Goal: Information Seeking & Learning: Learn about a topic

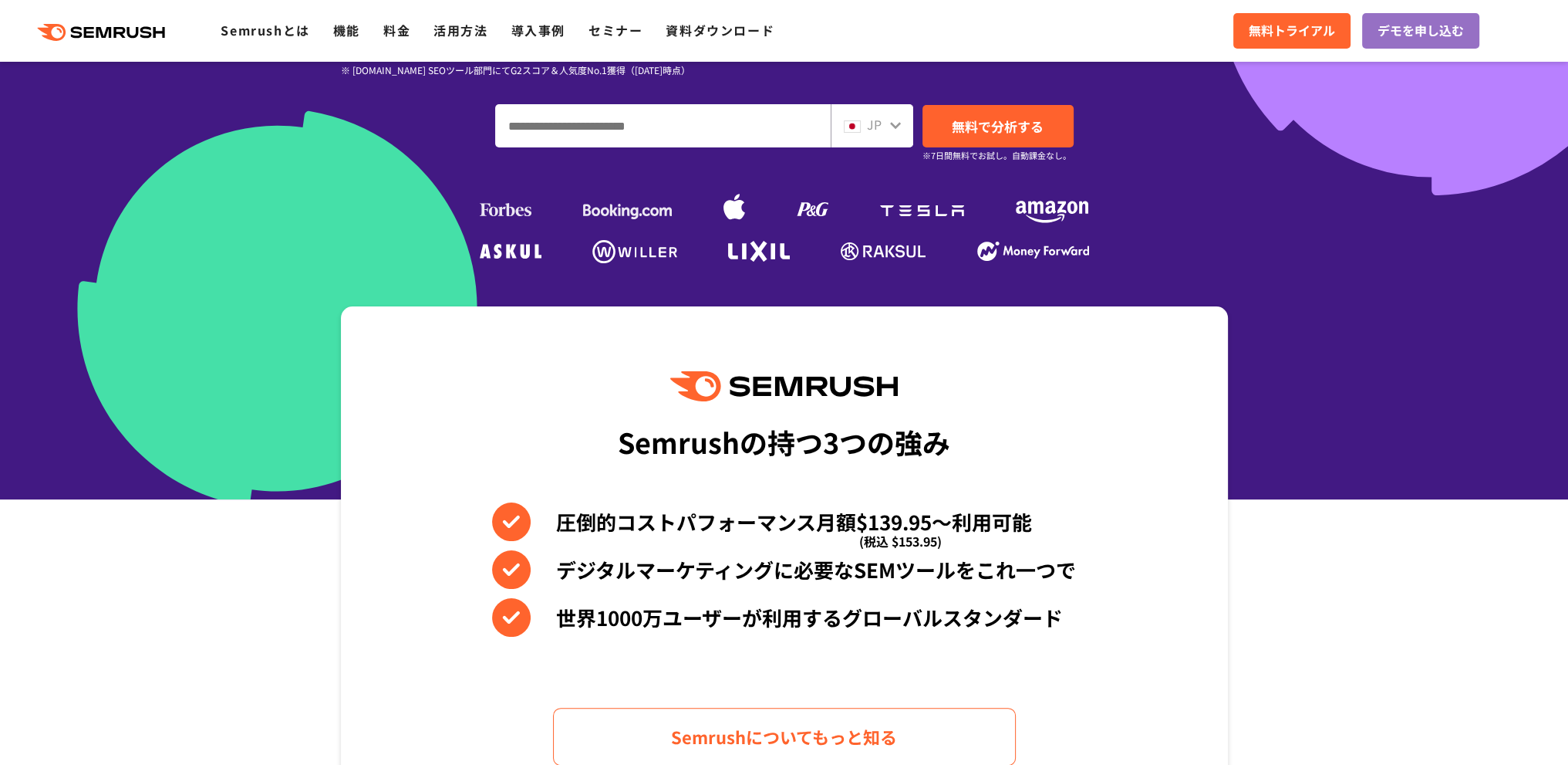
scroll to position [514, 0]
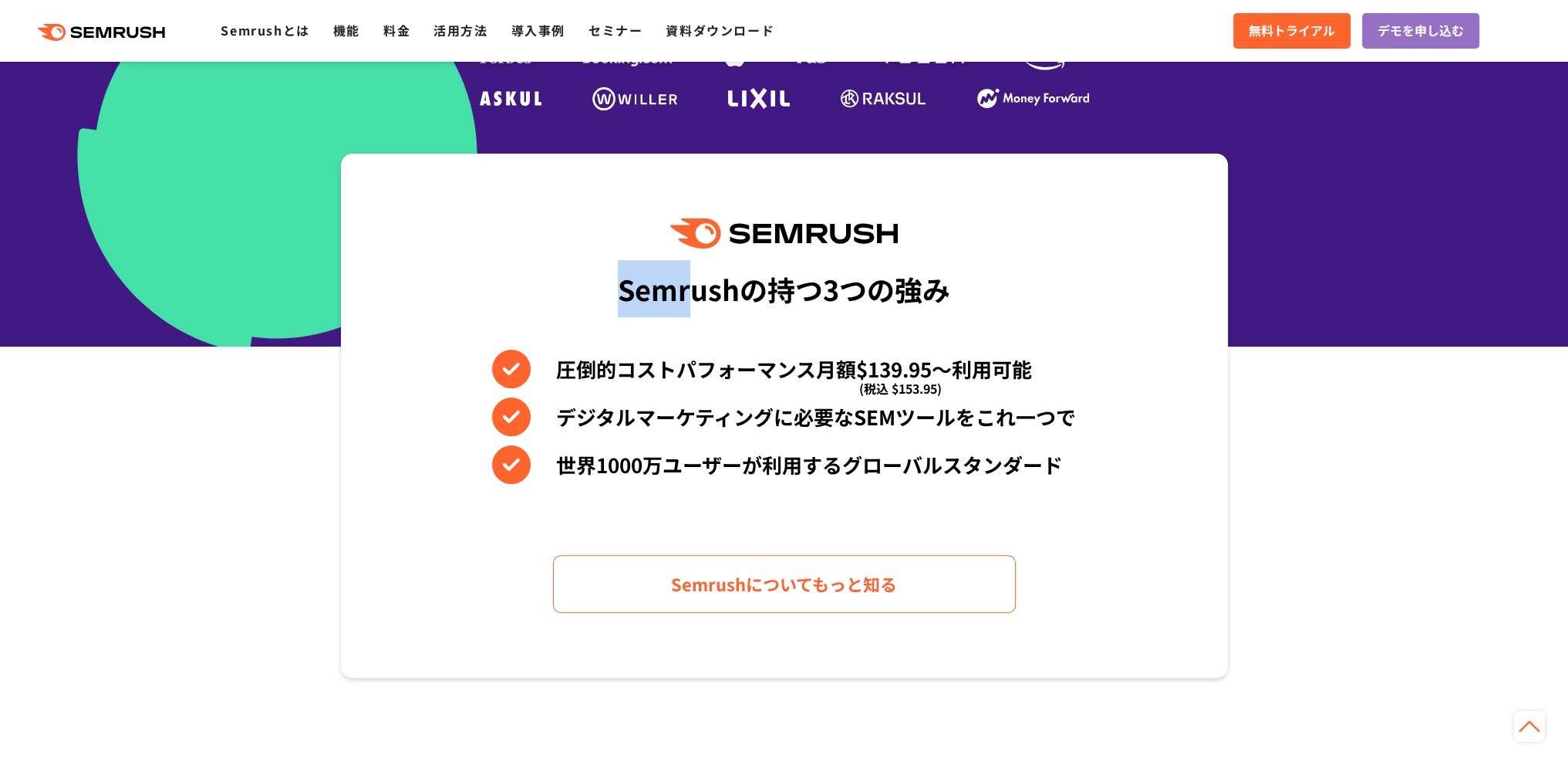
drag, startPoint x: 627, startPoint y: 292, endPoint x: 756, endPoint y: 308, distance: 130.0
click at [706, 308] on div "Semrushの持つ3つの強み" at bounding box center [784, 289] width 333 height 57
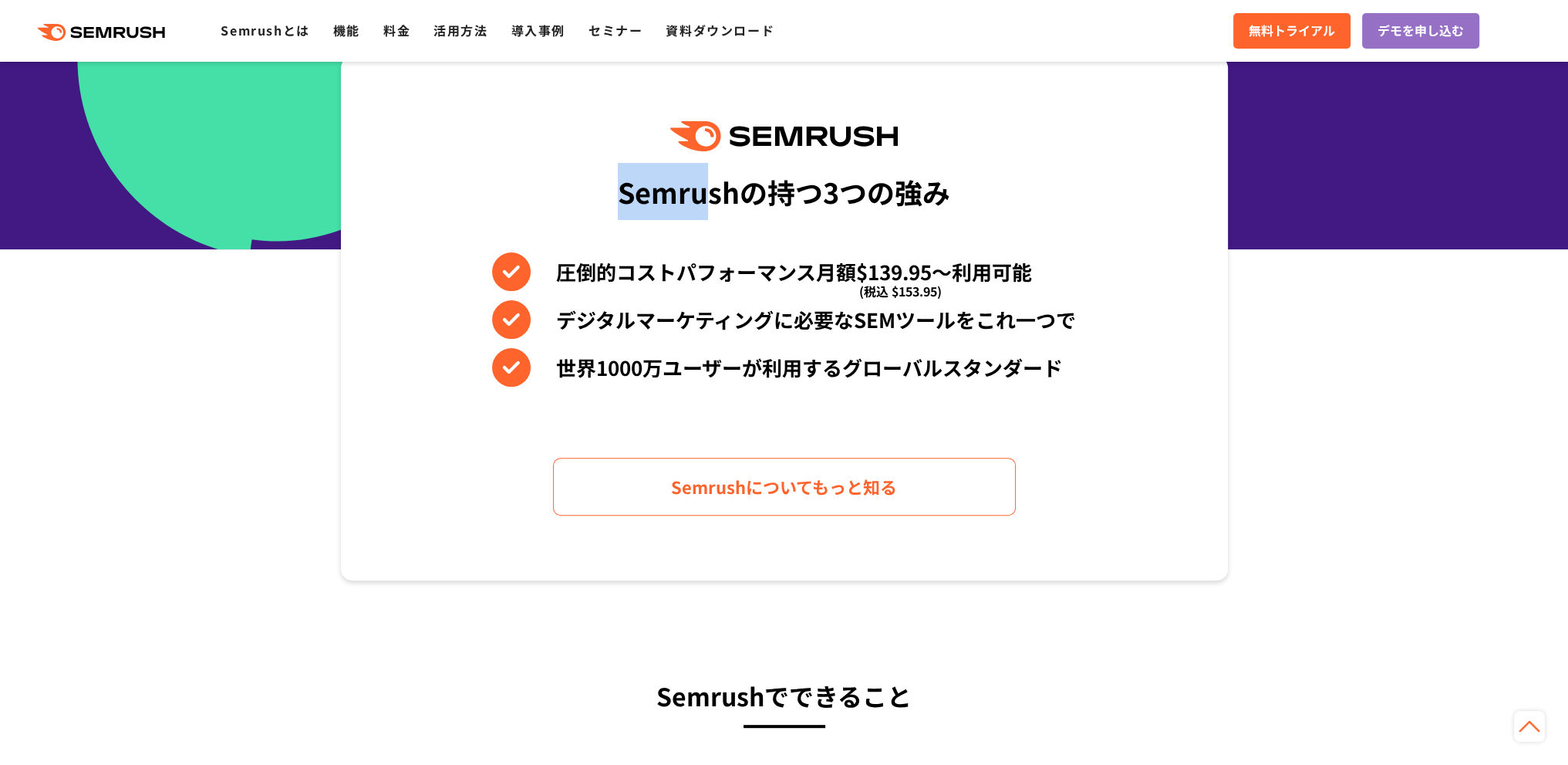
scroll to position [617, 0]
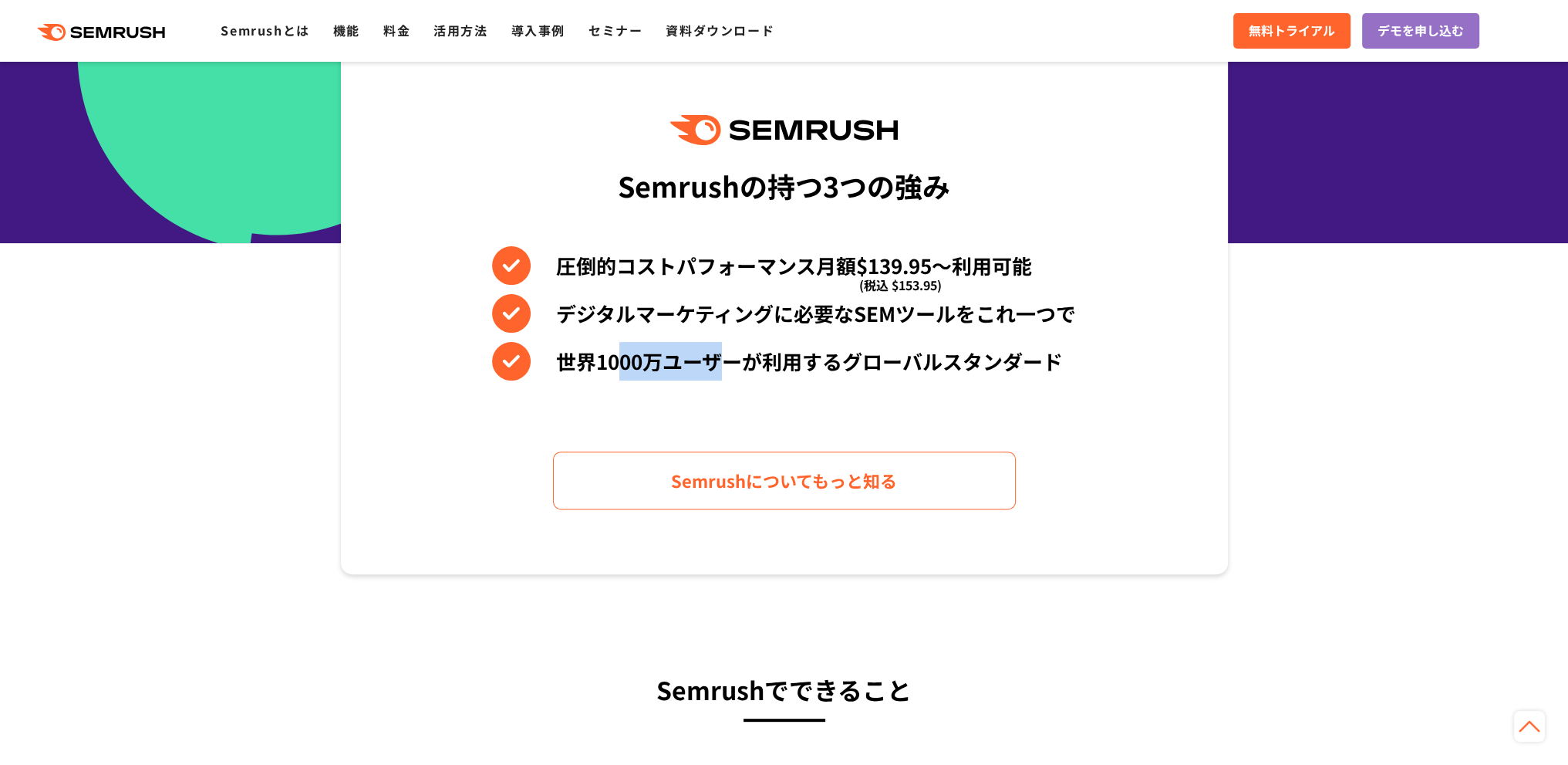
drag, startPoint x: 619, startPoint y: 351, endPoint x: 832, endPoint y: 364, distance: 213.4
click at [748, 361] on li "世界1000万ユーザーが利用するグローバルスタンダード" at bounding box center [784, 361] width 584 height 39
drag, startPoint x: 726, startPoint y: 313, endPoint x: 606, endPoint y: 321, distance: 120.3
click at [641, 321] on li "デジタルマーケティングに必要なSEMツールをこれ一つで" at bounding box center [784, 313] width 584 height 39
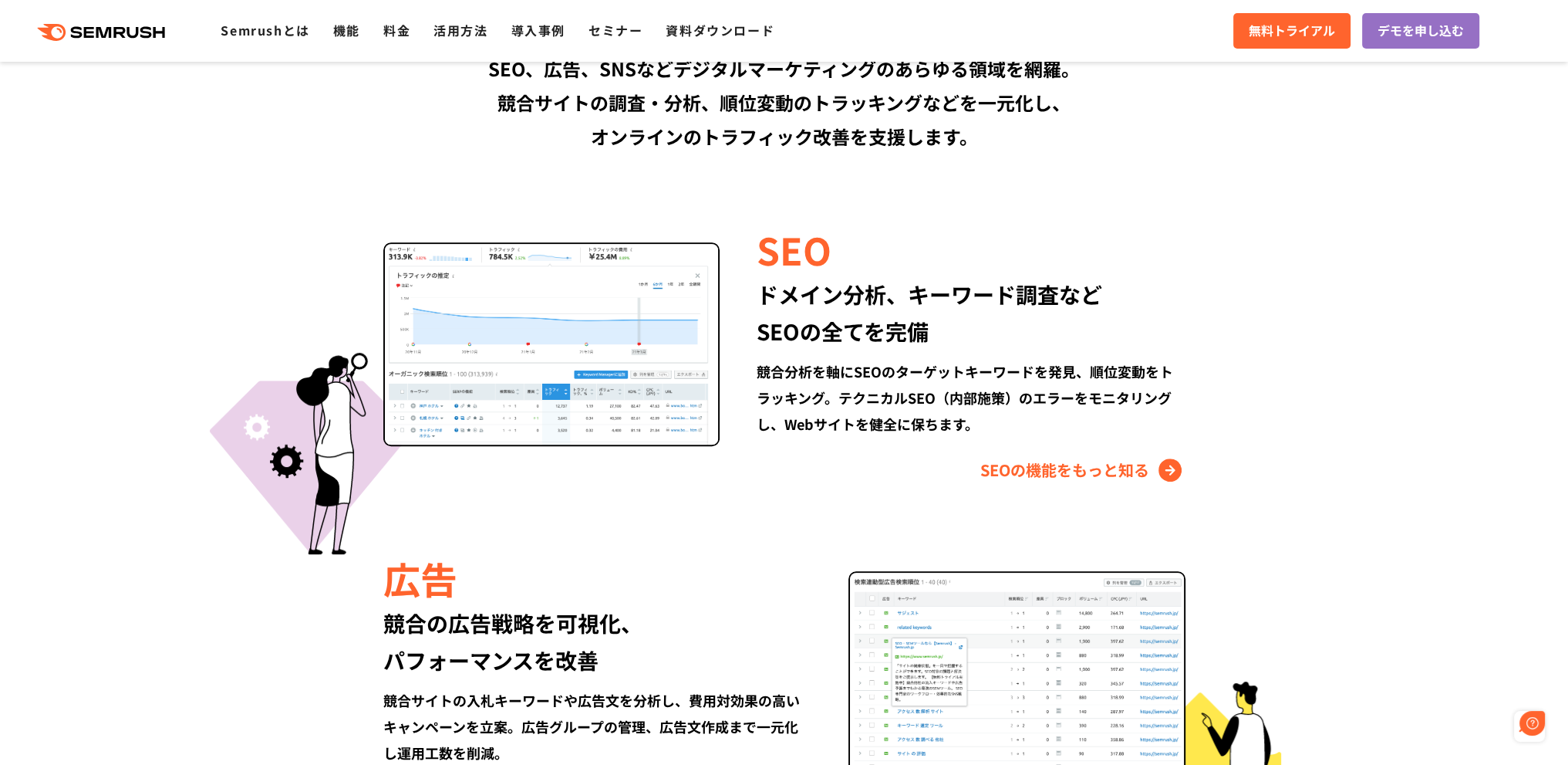
scroll to position [1337, 0]
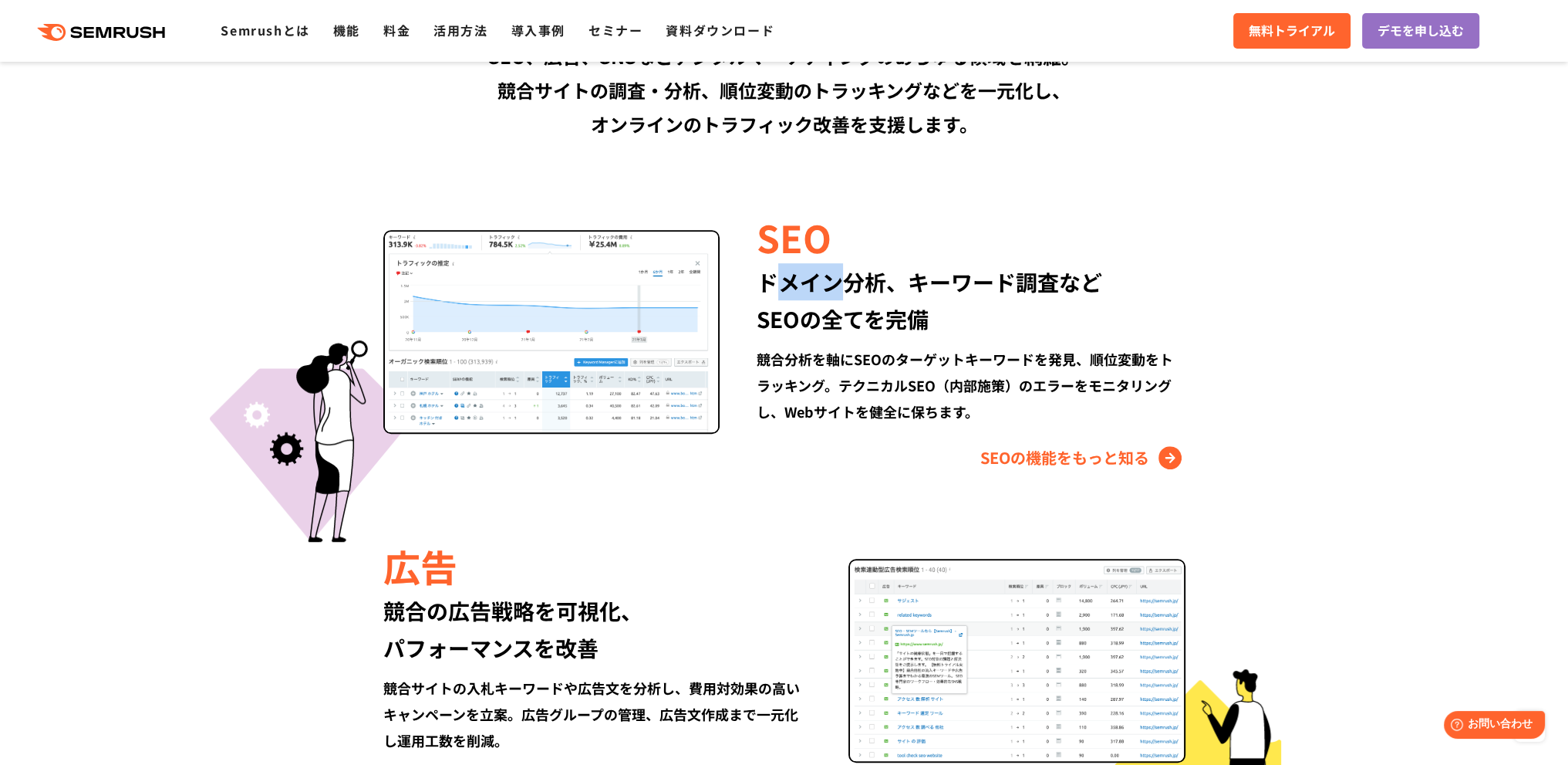
drag, startPoint x: 784, startPoint y: 287, endPoint x: 835, endPoint y: 290, distance: 51.1
click at [835, 290] on div "ドメイン分析、キーワード調査など SEOの全てを完備" at bounding box center [971, 300] width 428 height 74
drag, startPoint x: 882, startPoint y: 316, endPoint x: 795, endPoint y: 323, distance: 87.3
click at [811, 321] on div "ドメイン分析、キーワード調査など SEOの全てを完備" at bounding box center [971, 300] width 428 height 74
drag, startPoint x: 862, startPoint y: 360, endPoint x: 893, endPoint y: 362, distance: 31.1
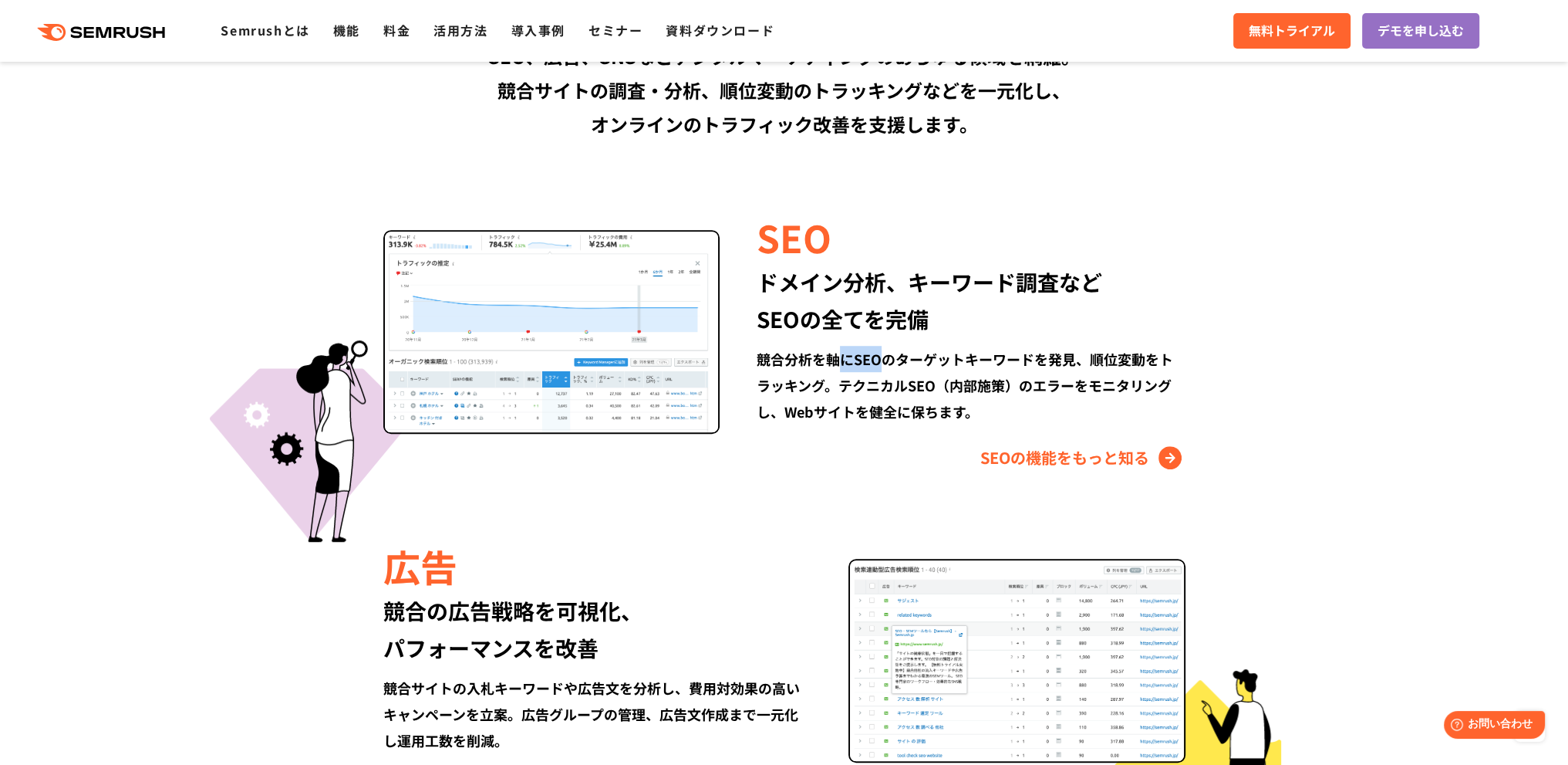
click at [891, 361] on div "競合分析を軸にSEOのターゲットキーワードを発見、順位変動をトラッキング。テクニカルSEO（内部施策）のエラーをモニタリングし、Webサイトを健全に保ちます。" at bounding box center [971, 385] width 428 height 79
drag, startPoint x: 987, startPoint y: 362, endPoint x: 985, endPoint y: 374, distance: 12.2
click at [985, 373] on div "競合分析を軸にSEOのターゲットキーワードを発見、順位変動をトラッキング。テクニカルSEO（内部施策）のエラーをモニタリングし、Webサイトを健全に保ちます。" at bounding box center [971, 385] width 428 height 79
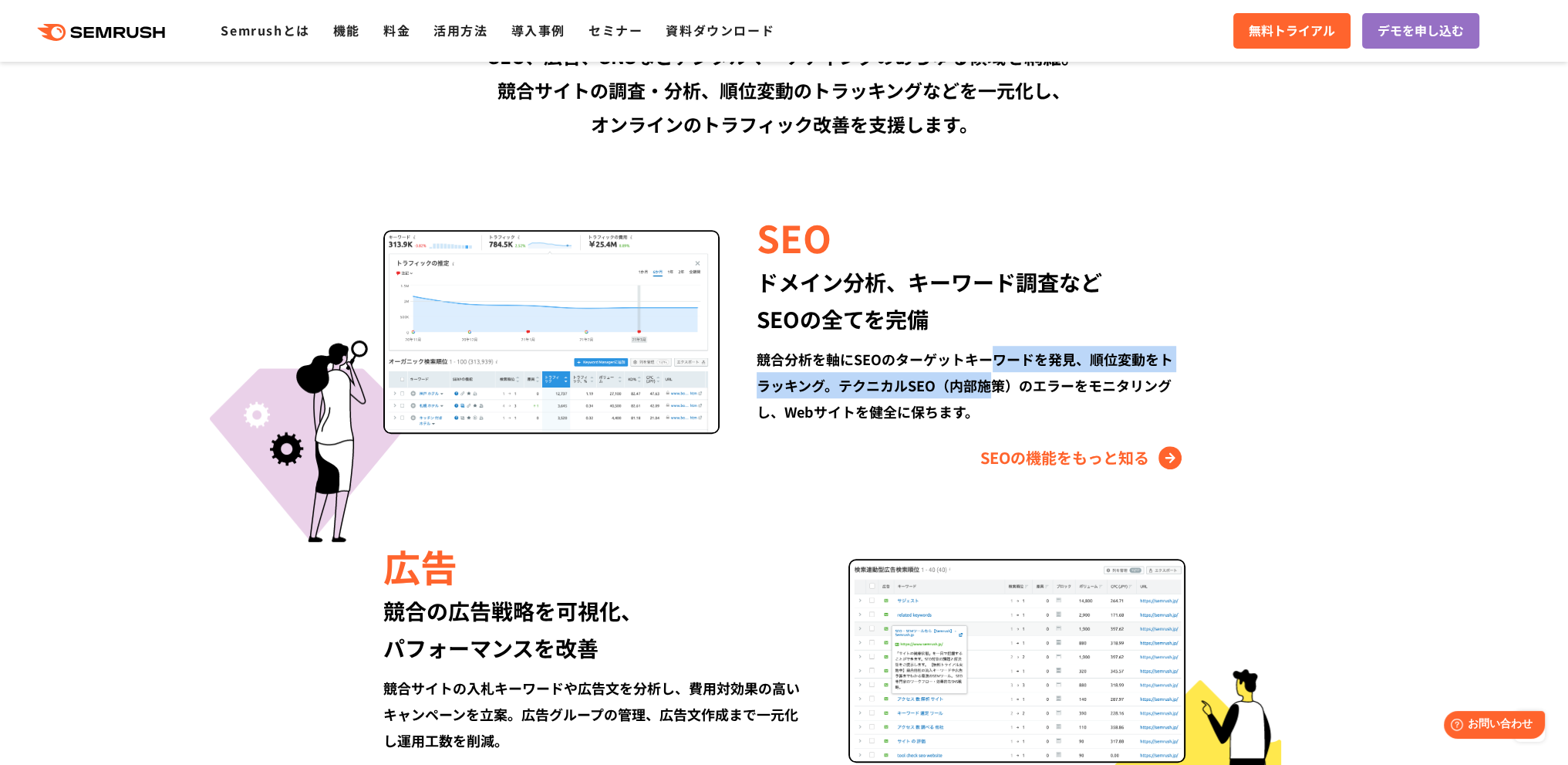
click at [809, 389] on div "競合分析を軸にSEOのターゲットキーワードを発見、順位変動をトラッキング。テクニカルSEO（内部施策）のエラーをモニタリングし、Webサイトを健全に保ちます。" at bounding box center [971, 385] width 428 height 79
drag, startPoint x: 827, startPoint y: 403, endPoint x: 831, endPoint y: 419, distance: 16.5
click at [831, 410] on div "競合分析を軸にSEOのターゲットキーワードを発見、順位変動をトラッキング。テクニカルSEO（内部施策）のエラーをモニタリングし、Webサイトを健全に保ちます。" at bounding box center [971, 385] width 428 height 79
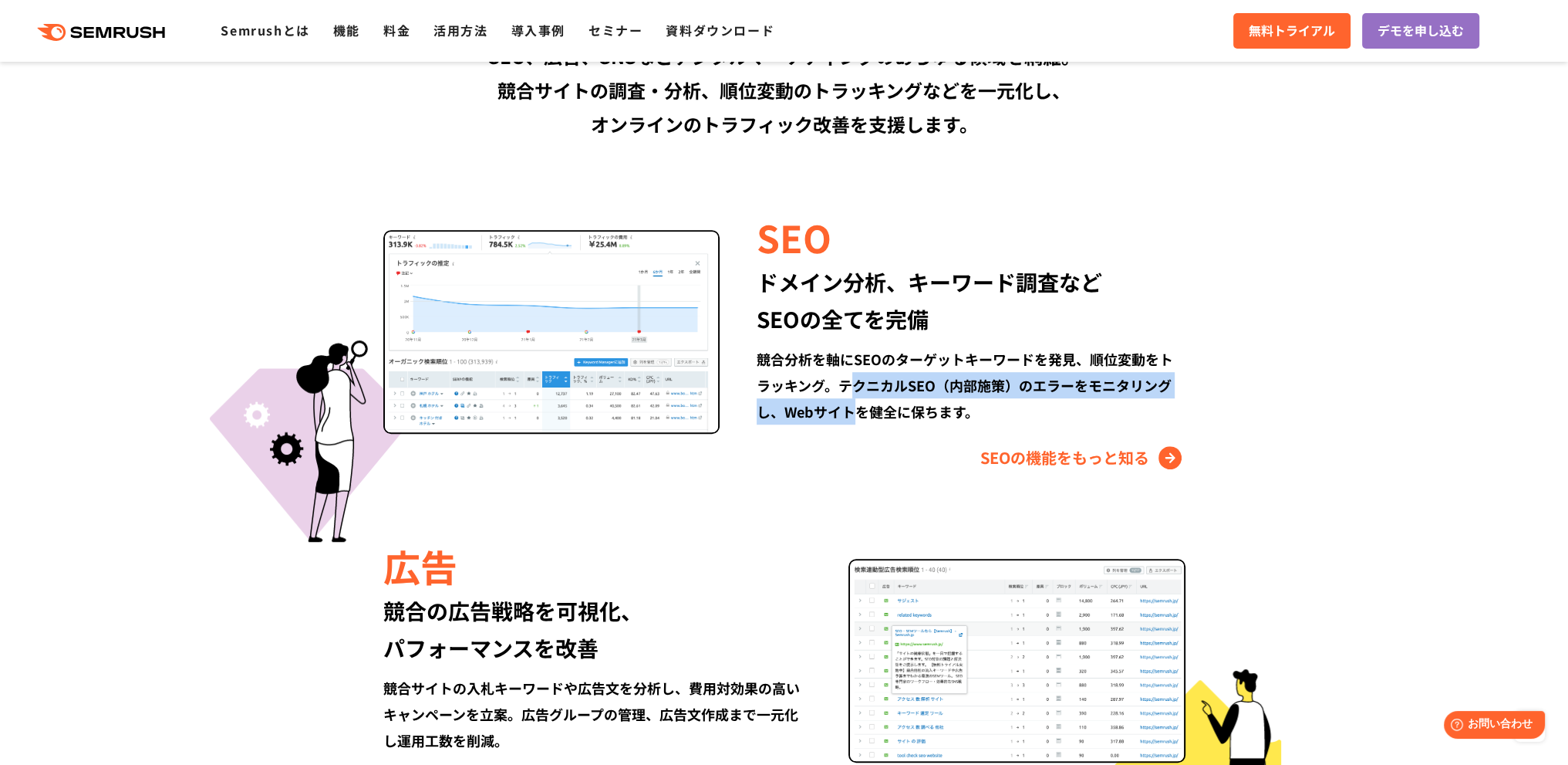
drag, startPoint x: 846, startPoint y: 388, endPoint x: 850, endPoint y: 416, distance: 28.3
click at [851, 414] on div "競合分析を軸にSEOのターゲットキーワードを発見、順位変動をトラッキング。テクニカルSEO（内部施策）のエラーをモニタリングし、Webサイトを健全に保ちます。" at bounding box center [971, 385] width 428 height 79
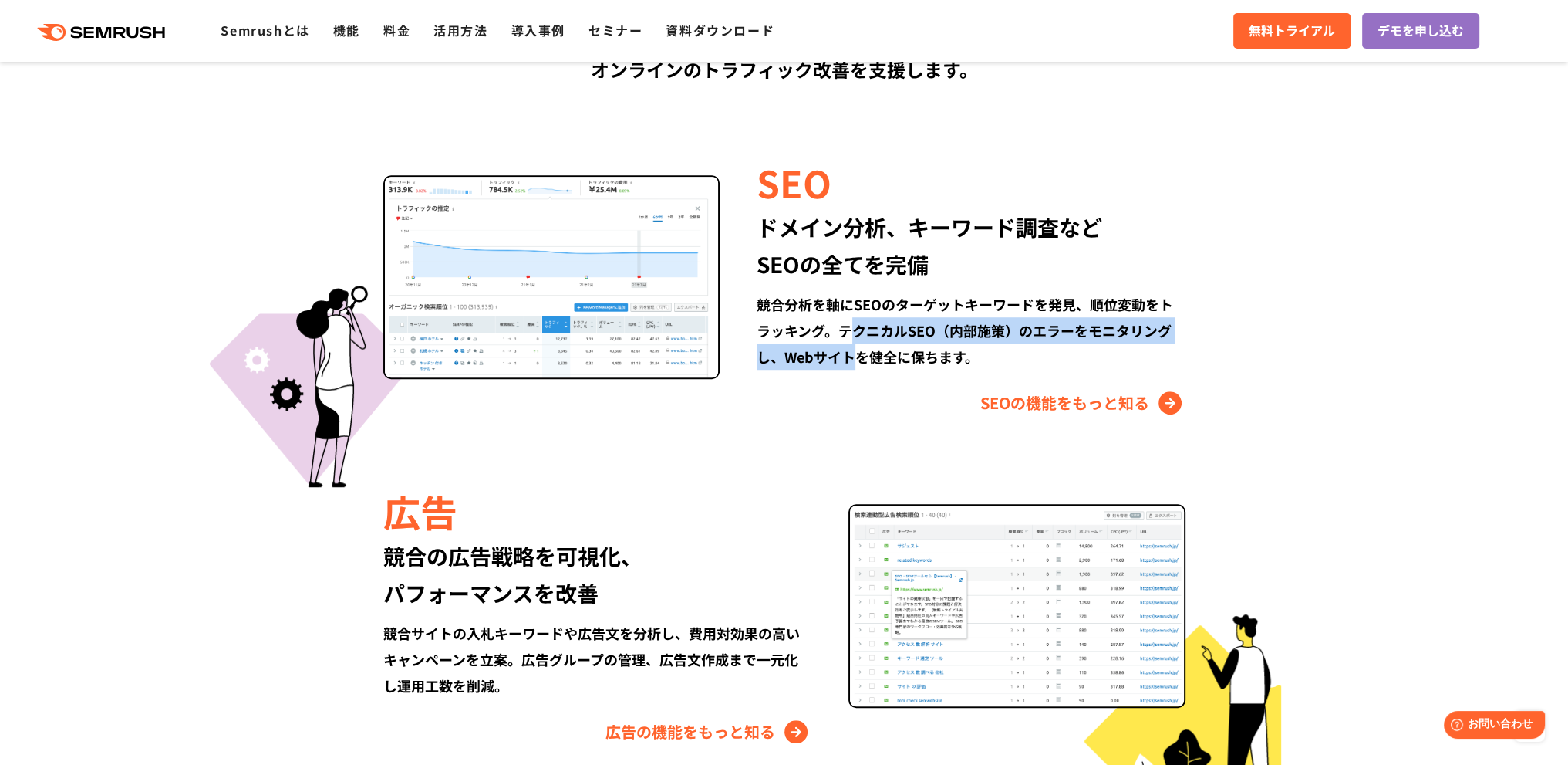
scroll to position [1543, 0]
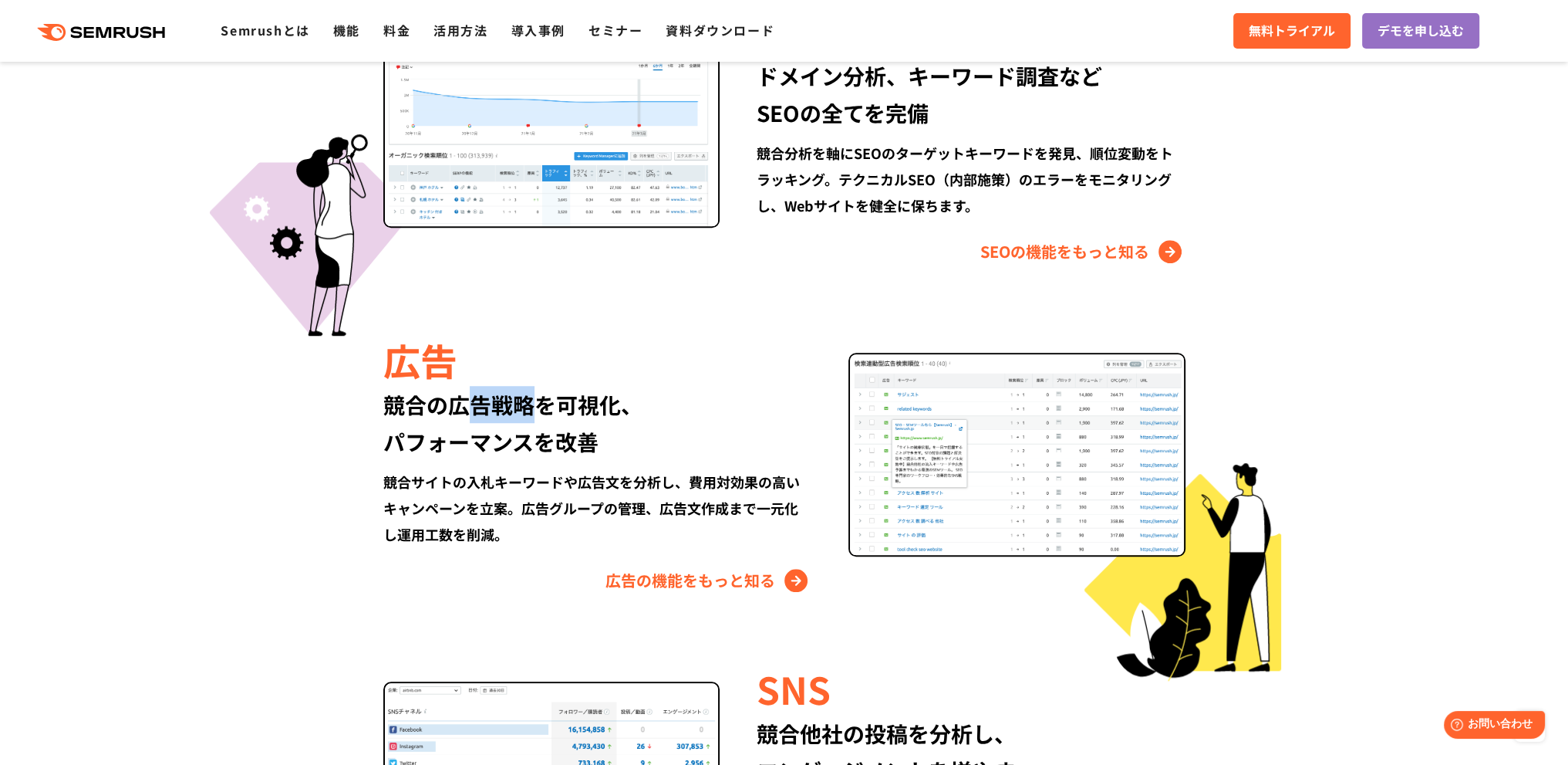
drag, startPoint x: 481, startPoint y: 412, endPoint x: 584, endPoint y: 422, distance: 103.5
click at [550, 416] on div "競合の広告戦略を可視化、 パフォーマンスを改善" at bounding box center [598, 423] width 428 height 74
click at [555, 443] on div "競合の広告戦略を可視化、 パフォーマンスを改善" at bounding box center [598, 423] width 428 height 74
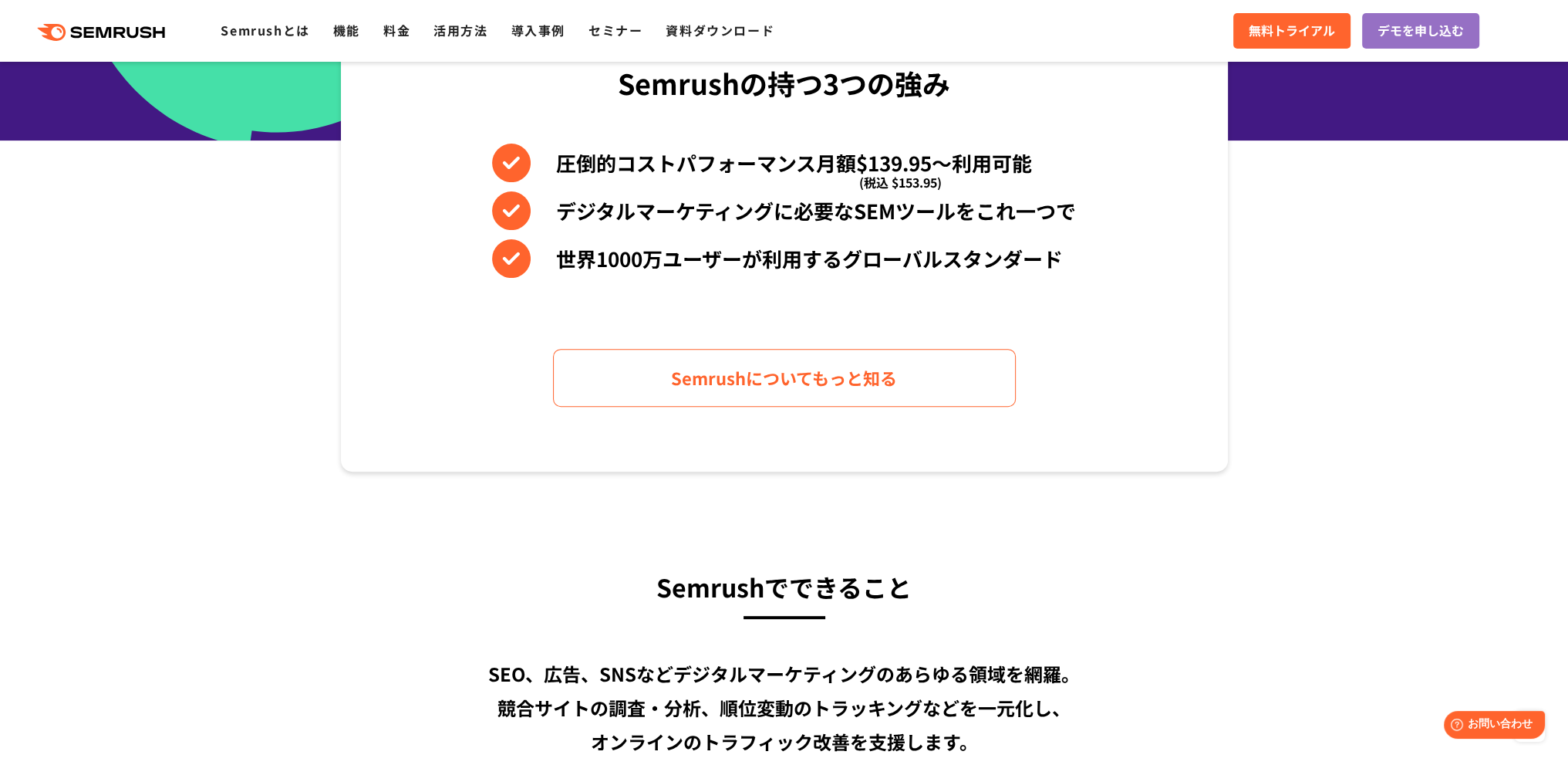
scroll to position [1029, 0]
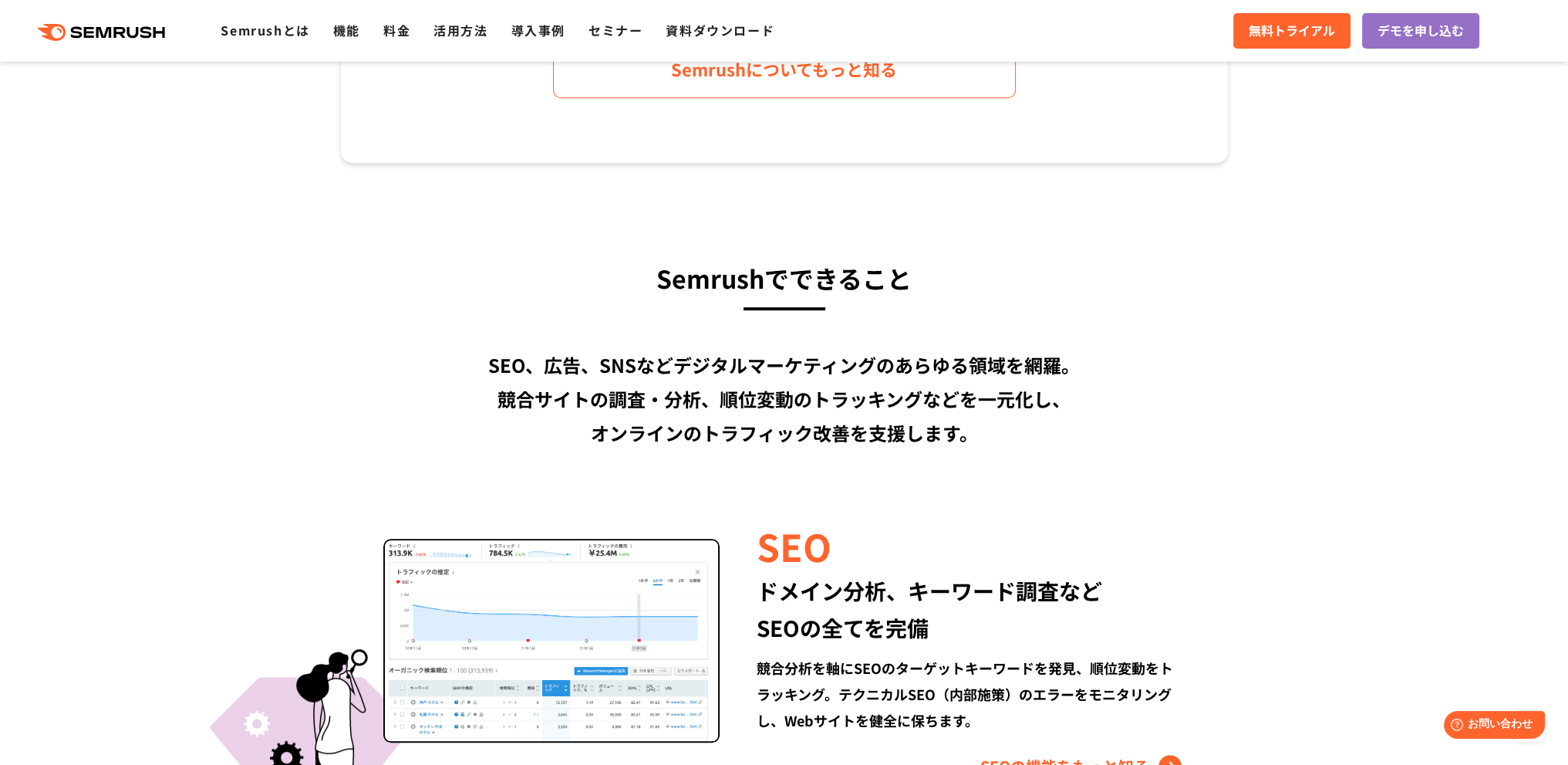
click at [712, 270] on h3 "Semrushでできること" at bounding box center [784, 277] width 887 height 41
copy h3 "Semrush"
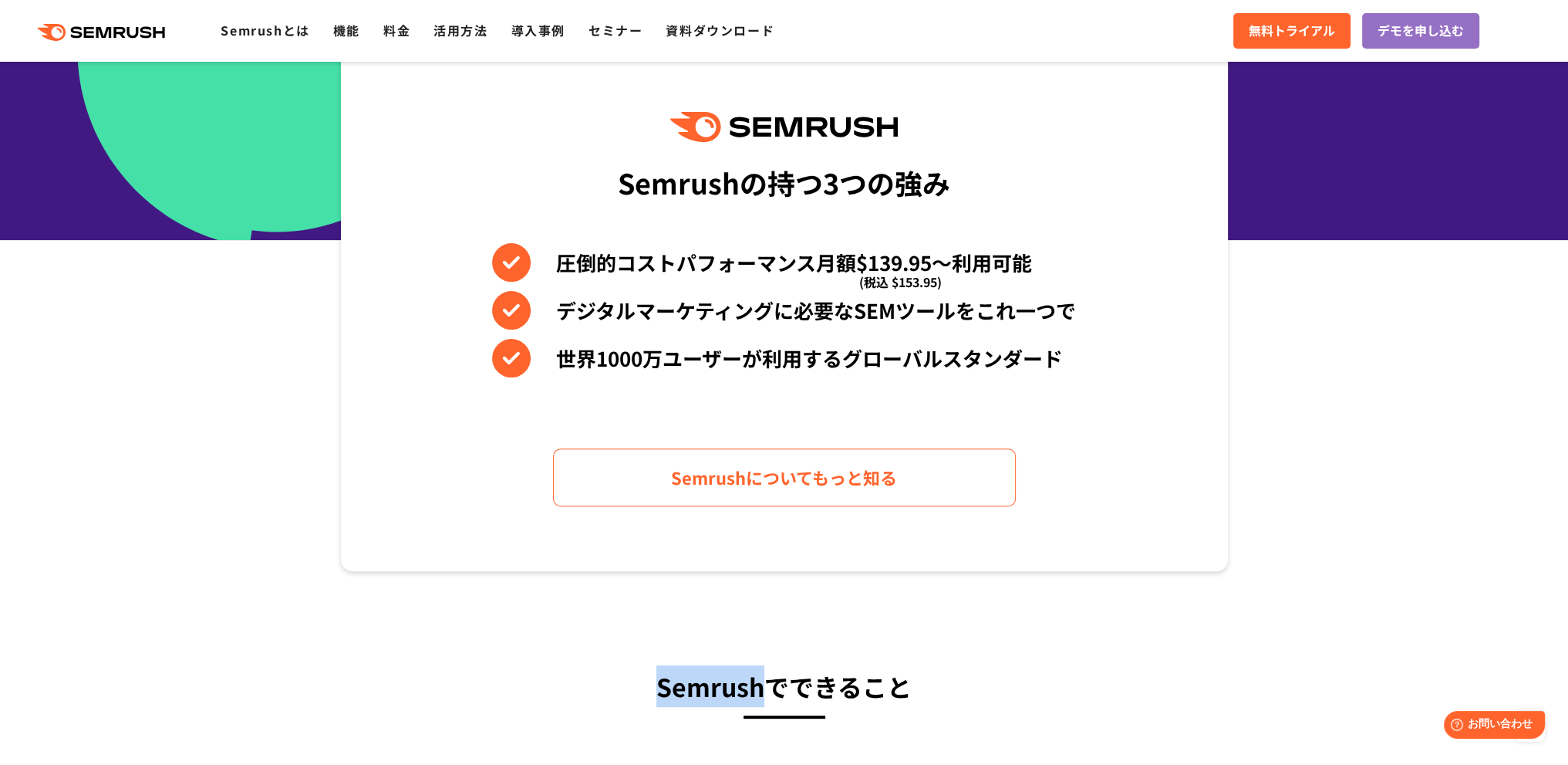
scroll to position [617, 0]
